Goal: Task Accomplishment & Management: Manage account settings

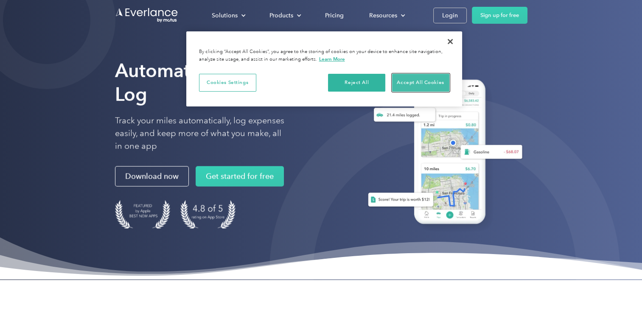
click at [426, 86] on button "Accept All Cookies" at bounding box center [420, 83] width 57 height 18
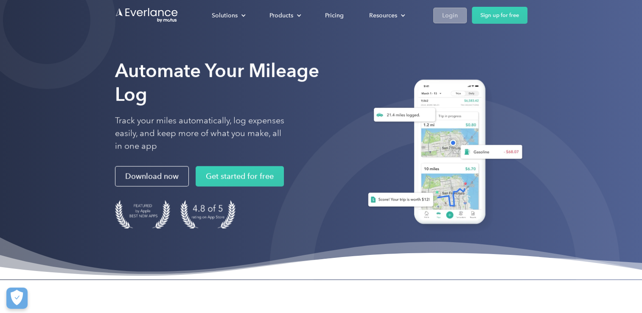
click at [445, 13] on div "Login" at bounding box center [450, 15] width 16 height 11
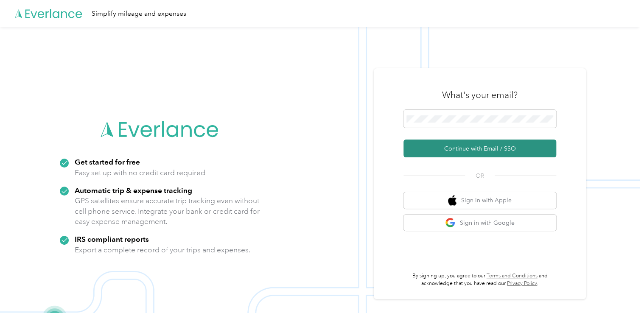
click at [469, 151] on button "Continue with Email / SSO" at bounding box center [480, 149] width 153 height 18
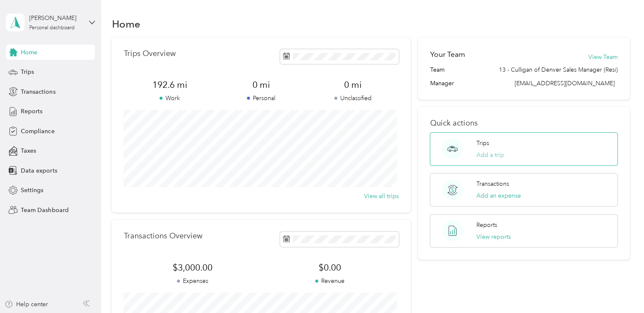
click at [491, 157] on button "Add a trip" at bounding box center [491, 155] width 28 height 9
